Goal: Communication & Community: Answer question/provide support

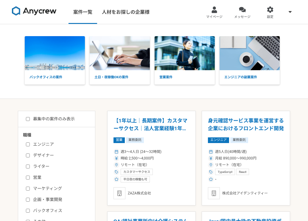
click at [252, 14] on link "メッセージ" at bounding box center [243, 12] width 28 height 24
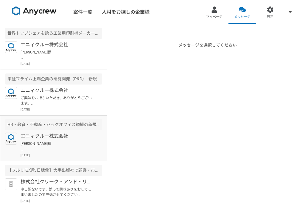
click at [58, 133] on p "エニィクルー株式会社" at bounding box center [58, 135] width 74 height 7
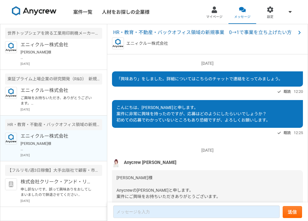
scroll to position [522, 0]
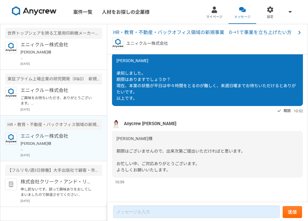
click at [227, 172] on div "三浦様 期限はございませんので、出来次第ご提出いただければと思います。 お忙しい中、ご対応ありがとうございます。 よろしくお願いいたします。" at bounding box center [207, 154] width 191 height 46
click at [197, 190] on div "2025/08/22（金） 「興味あり」をしました。詳細についてはこちらのチャットで連絡をとってみましょう。 既読 12:20 こんにちは、三浦と申します。 …" at bounding box center [207, 128] width 201 height 148
click at [162, 157] on div "三浦様 期限はございませんので、出来次第ご提出いただければと思います。 お忙しい中、ご対応ありがとうございます。 よろしくお願いいたします。" at bounding box center [207, 154] width 191 height 46
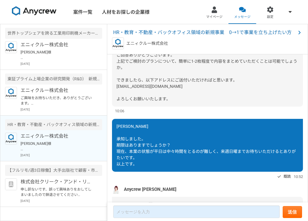
scroll to position [431, 0]
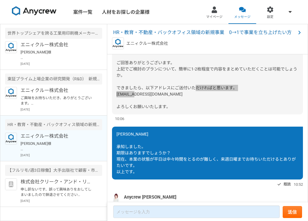
drag, startPoint x: 165, startPoint y: 113, endPoint x: 112, endPoint y: 113, distance: 53.4
click at [112, 113] on div "三浦様 ご回答ありがとうございます。 上記でご検討のプランについて、簡単に1-2枚程度で内容をまとめていただくことは可能でしょうか。 できましたら、以下アドレ…" at bounding box center [207, 79] width 191 height 72
copy span "notake@any-crew.com"
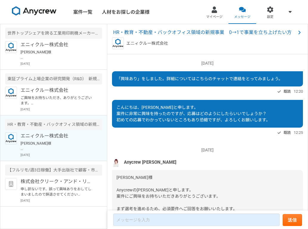
scroll to position [14, 0]
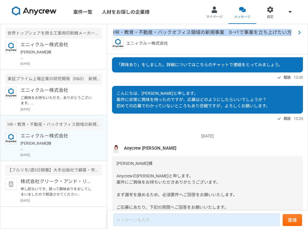
drag, startPoint x: 113, startPoint y: 30, endPoint x: 282, endPoint y: 35, distance: 169.1
click at [282, 35] on div "HR・教育・不動産・バックオフィス領域の新規事業　0→1で事業を立ち上げたい方 エニィクルー株式会社" at bounding box center [207, 39] width 201 height 30
copy span "HR・教育・不動産・バックオフィス領域の新規事業　0→1で事業を立ち上げたい方"
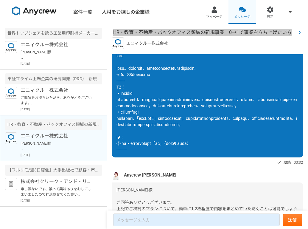
scroll to position [366, 0]
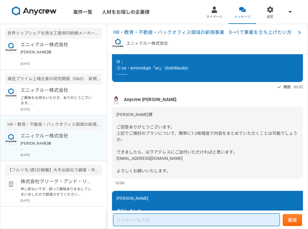
click at [158, 220] on textarea at bounding box center [196, 219] width 167 height 13
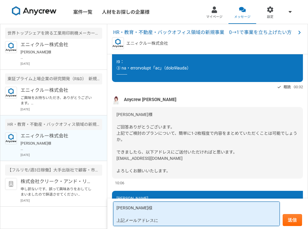
click at [187, 219] on textarea "大竹様 上記メールアドレスに" at bounding box center [196, 213] width 167 height 24
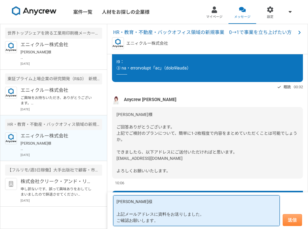
type textarea "大竹様 上記メールアドレスに資料をお送りしました。 ご確認お願いします。"
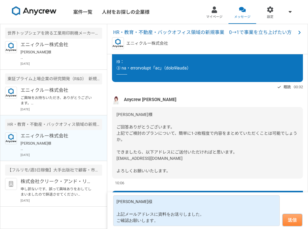
click at [289, 220] on button "送信" at bounding box center [292, 220] width 19 height 12
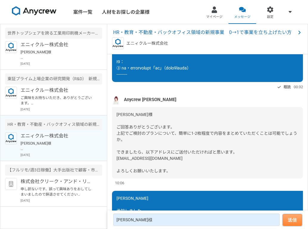
scroll to position [577, 0]
